Goal: Task Accomplishment & Management: Use online tool/utility

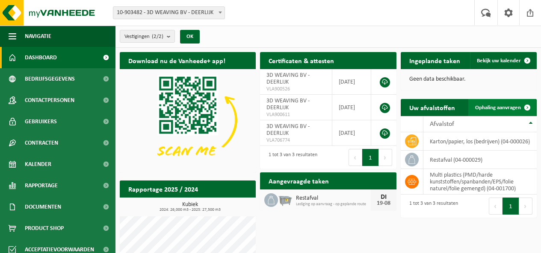
click at [509, 106] on span "Ophaling aanvragen" at bounding box center [498, 108] width 46 height 6
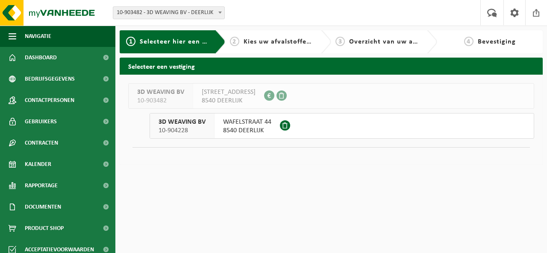
click at [248, 123] on span "WAFELSTRAAT 44" at bounding box center [247, 122] width 48 height 9
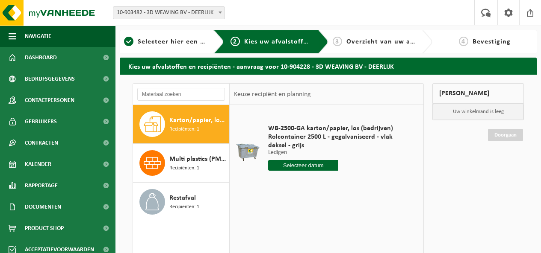
click at [190, 131] on span "Recipiënten: 1" at bounding box center [184, 130] width 30 height 8
click at [316, 162] on input "text" at bounding box center [303, 165] width 70 height 11
